Goal: Register for event/course

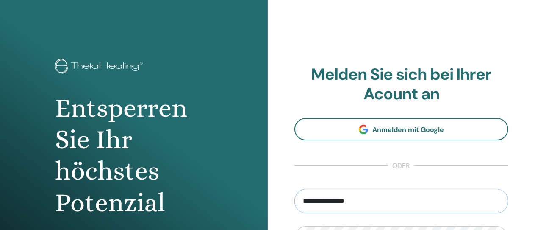
type input "**********"
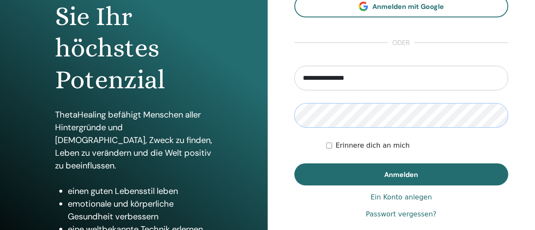
click at [295, 163] on button "Anmelden" at bounding box center [402, 174] width 215 height 22
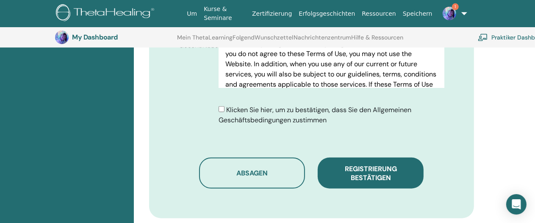
scroll to position [493, 0]
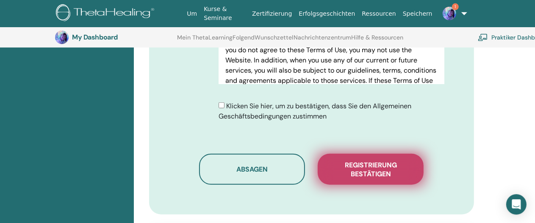
click at [345, 160] on span "Registrierung bestätigen" at bounding box center [371, 169] width 85 height 18
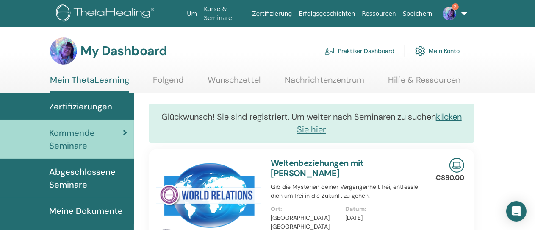
click at [454, 14] on span "2" at bounding box center [450, 13] width 20 height 7
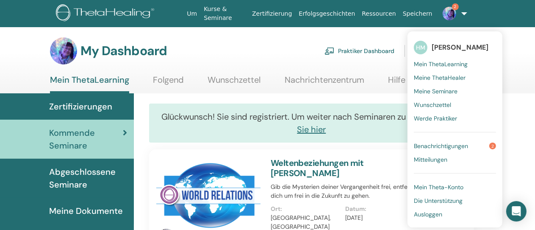
click at [414, 213] on span "Ausloggen" at bounding box center [428, 214] width 28 height 8
